Goal: Navigation & Orientation: Go to known website

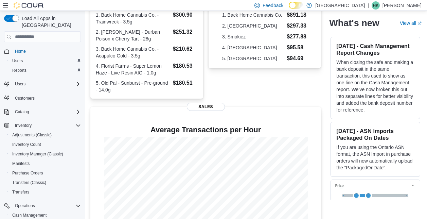
scroll to position [246, 0]
